Goal: Task Accomplishment & Management: Manage account settings

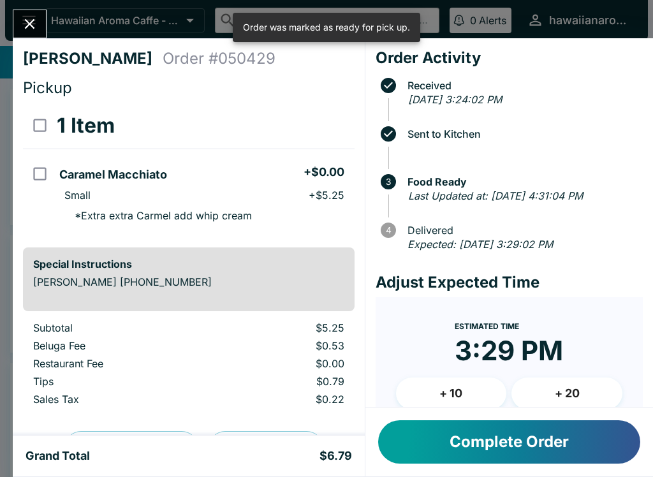
click at [449, 447] on button "Complete Order" at bounding box center [509, 442] width 262 height 43
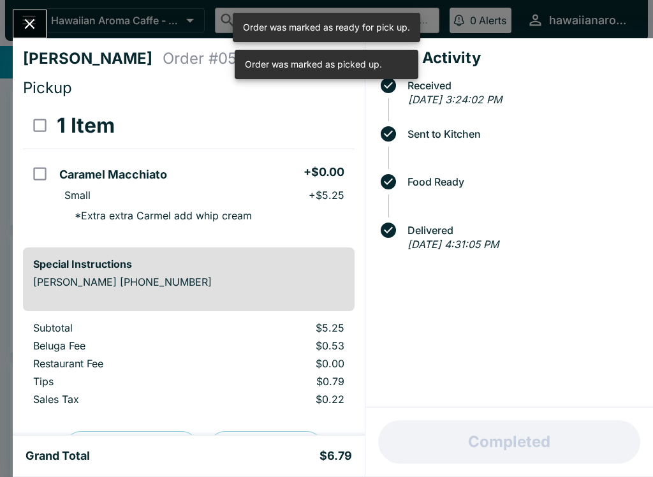
click at [41, 31] on button "Close" at bounding box center [29, 23] width 33 height 27
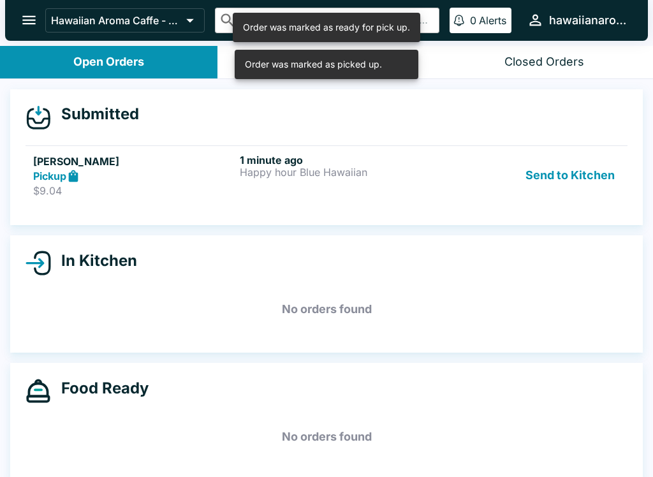
click at [130, 171] on div "Pickup" at bounding box center [134, 176] width 202 height 15
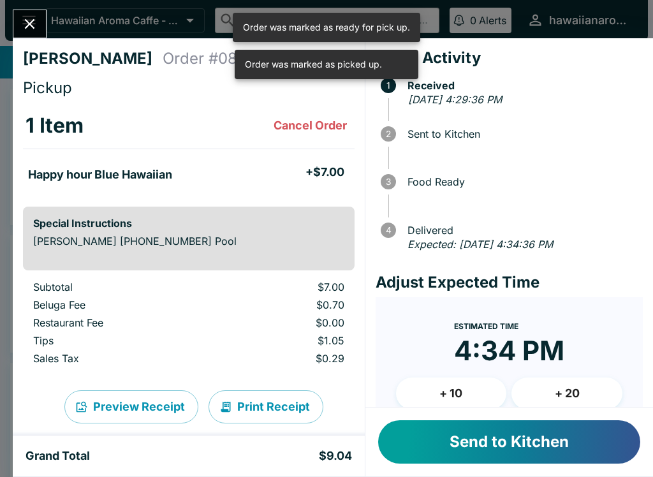
click at [433, 423] on button "Send to Kitchen" at bounding box center [509, 442] width 262 height 43
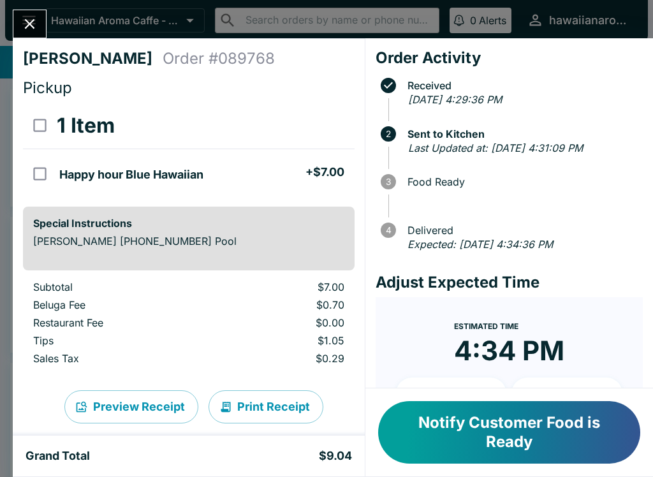
click at [22, 44] on div "[PERSON_NAME] Order # 089768 Pickup 1 Item Happy hour Blue Hawaiian + $7.00 Spe…" at bounding box center [189, 237] width 352 height 398
click at [28, 38] on button "Close" at bounding box center [29, 23] width 33 height 27
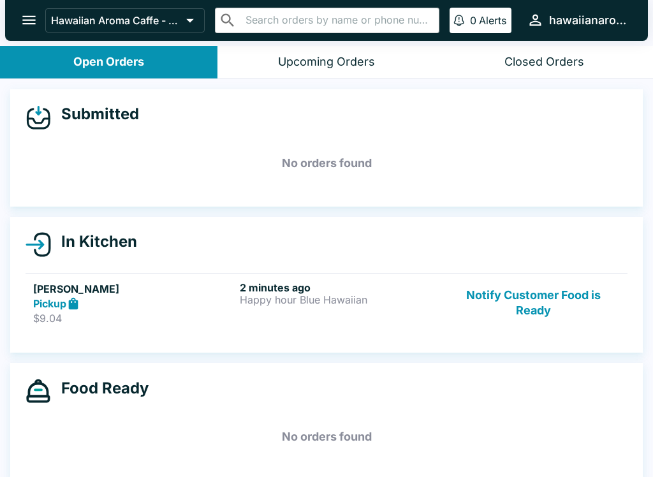
click at [388, 317] on div "2 minutes ago Happy hour Blue Hawaiian" at bounding box center [341, 303] width 202 height 44
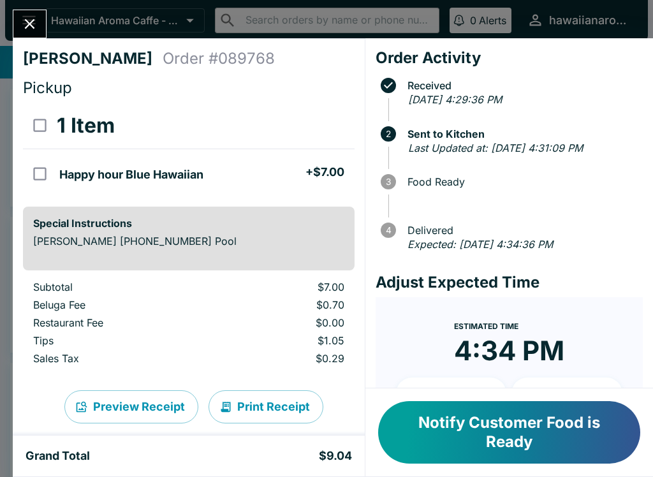
click at [40, 16] on button "Close" at bounding box center [29, 23] width 33 height 27
